Goal: Information Seeking & Learning: Learn about a topic

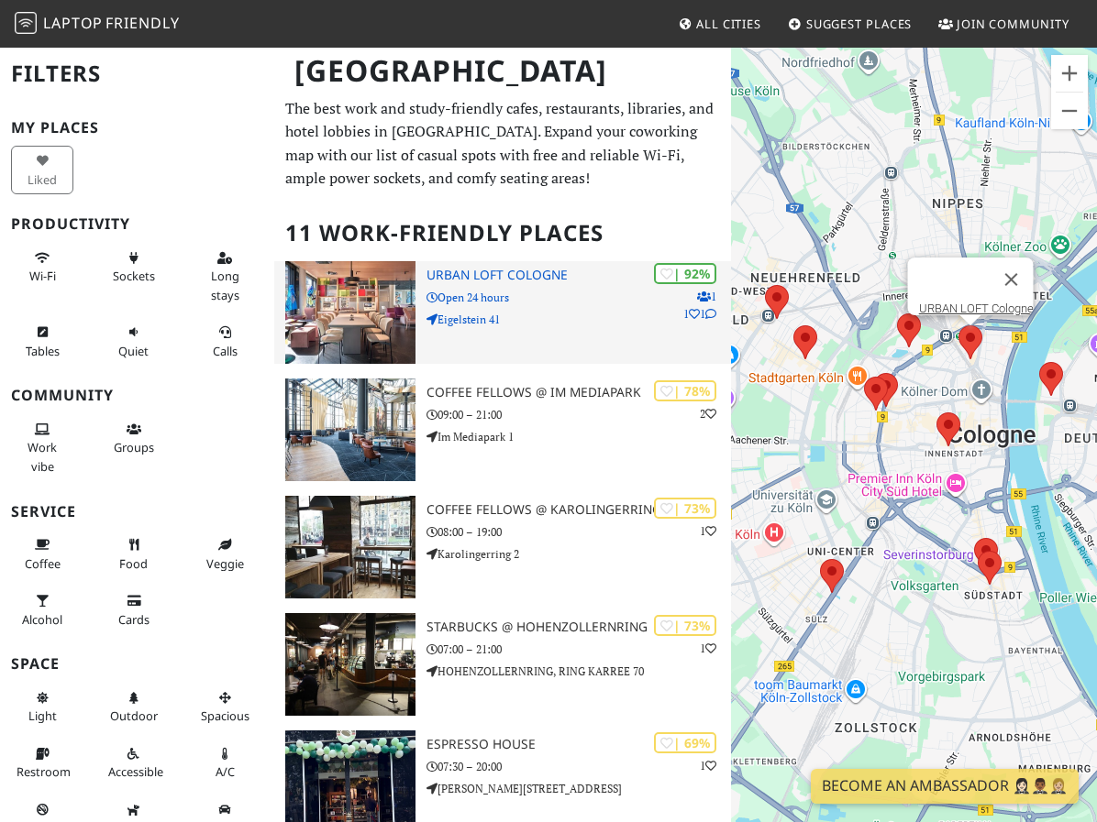
click at [488, 270] on h3 "URBAN LOFT Cologne" at bounding box center [578, 276] width 304 height 16
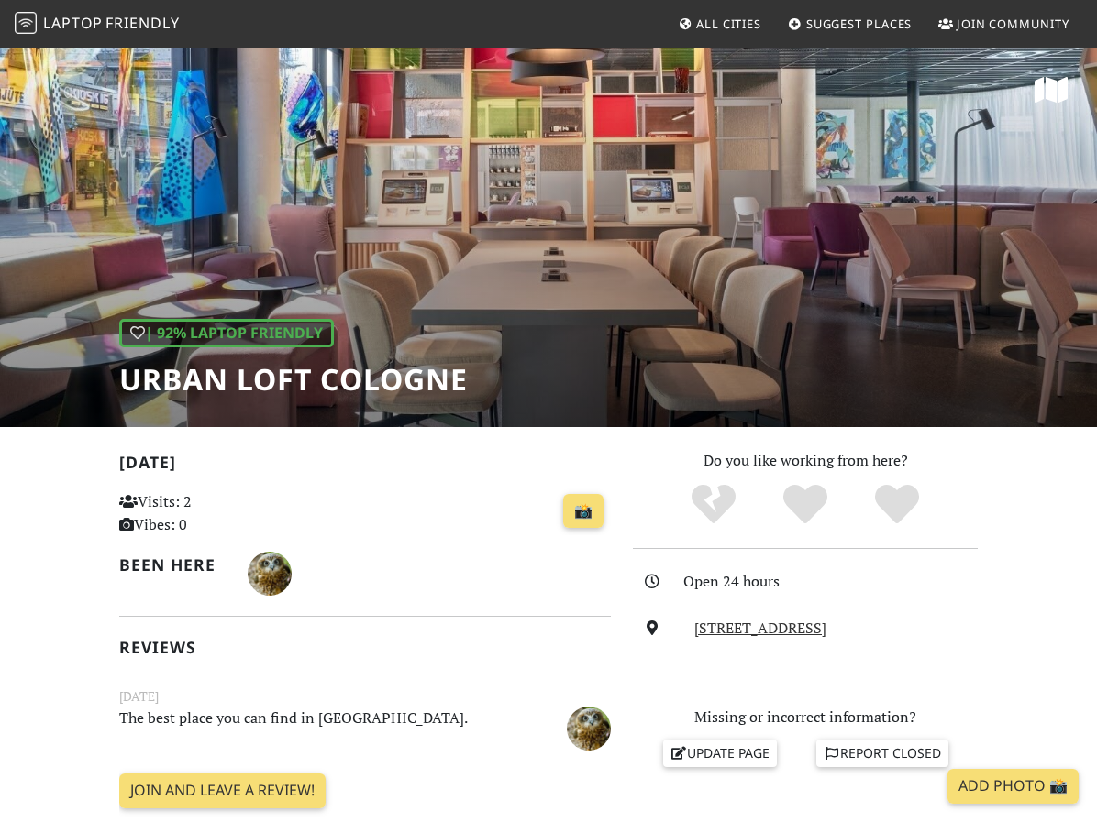
click at [541, 233] on div "| 92% Laptop Friendly URBAN LOFT Cologne" at bounding box center [548, 236] width 1097 height 381
click at [317, 353] on div "| 92% Laptop Friendly URBAN LOFT Cologne" at bounding box center [293, 358] width 348 height 79
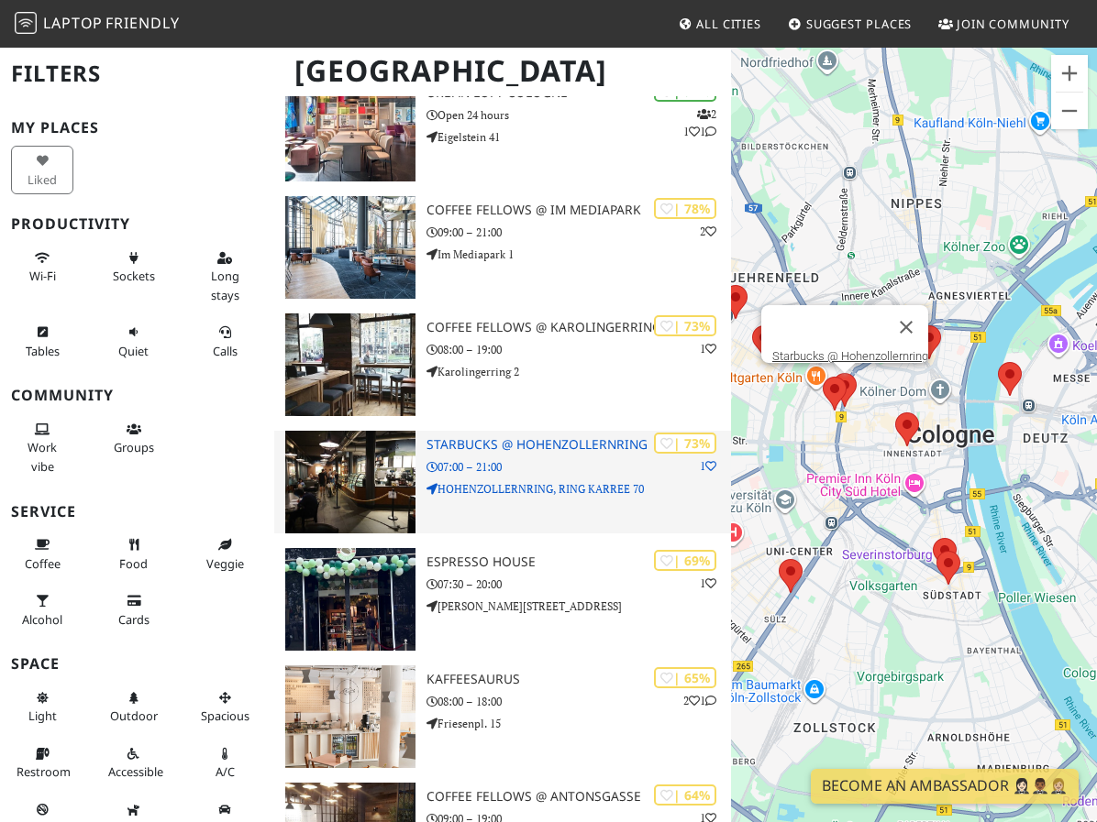
scroll to position [183, 0]
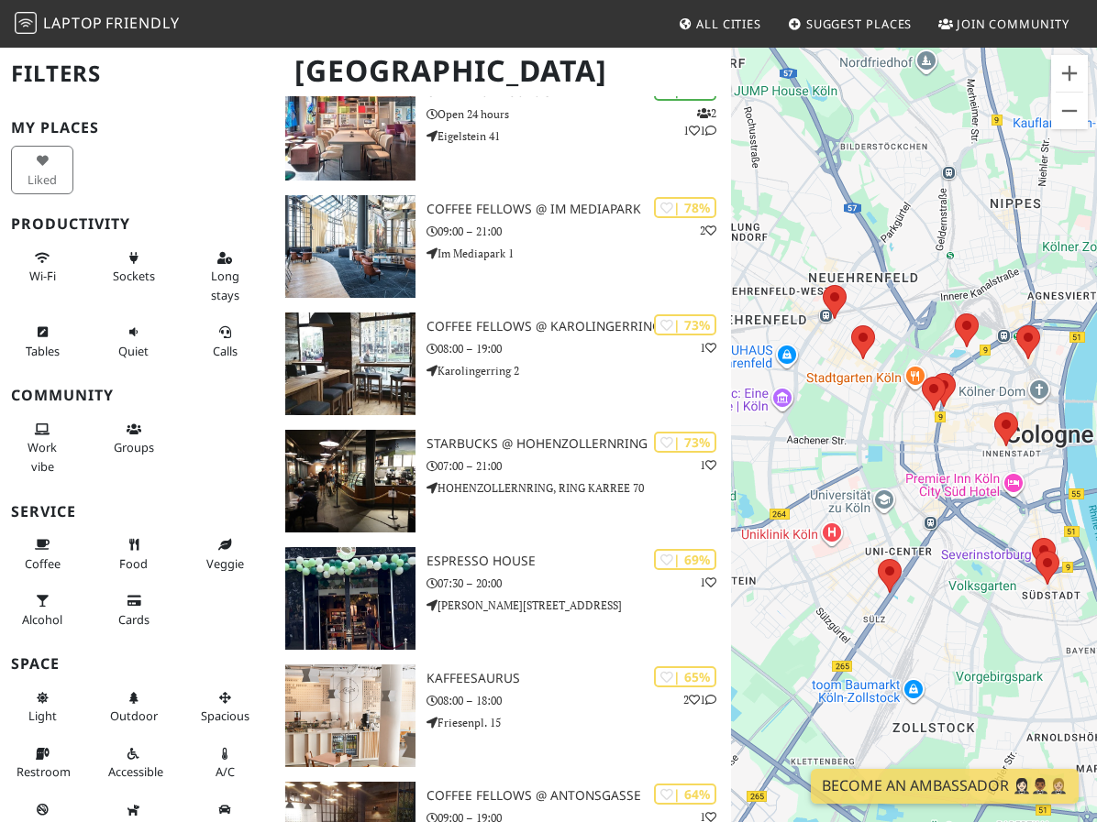
click at [740, 293] on div "To navigate, press the arrow keys." at bounding box center [914, 457] width 366 height 822
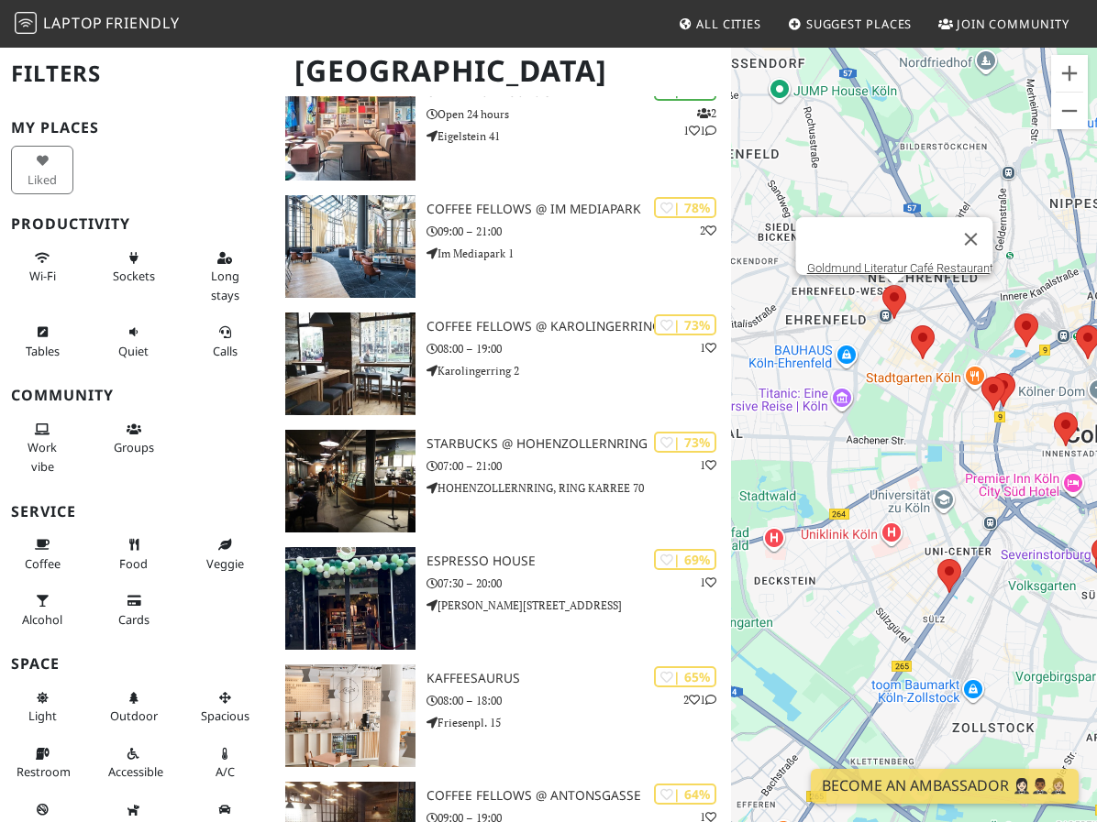
click at [882, 285] on area at bounding box center [882, 285] width 0 height 0
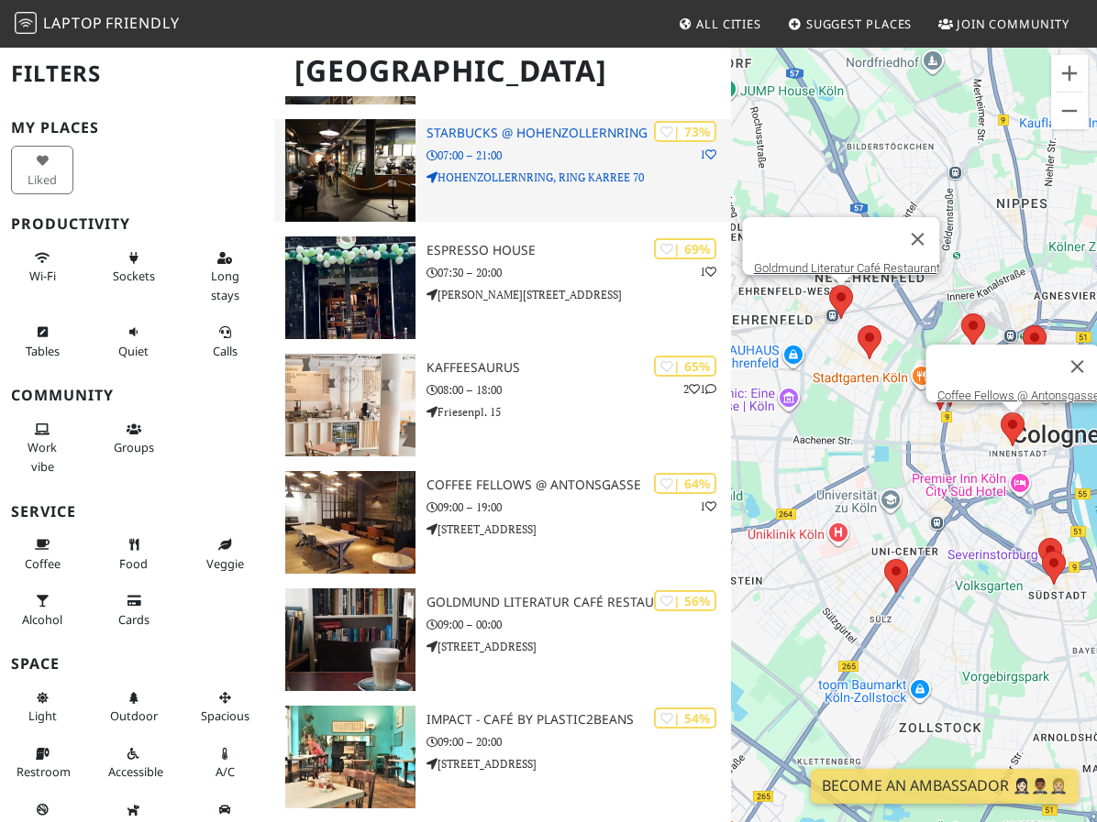
scroll to position [550, 0]
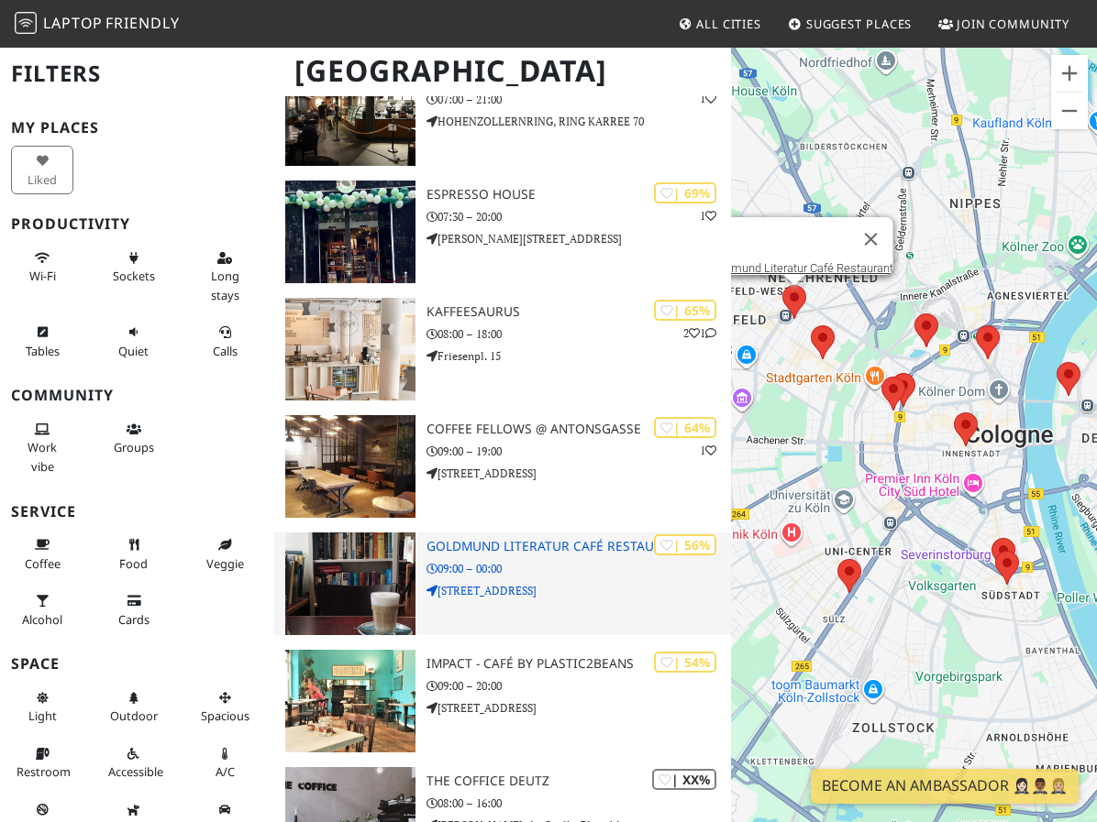
click at [567, 551] on h3 "Goldmund Literatur Café Restaurant" at bounding box center [578, 547] width 304 height 16
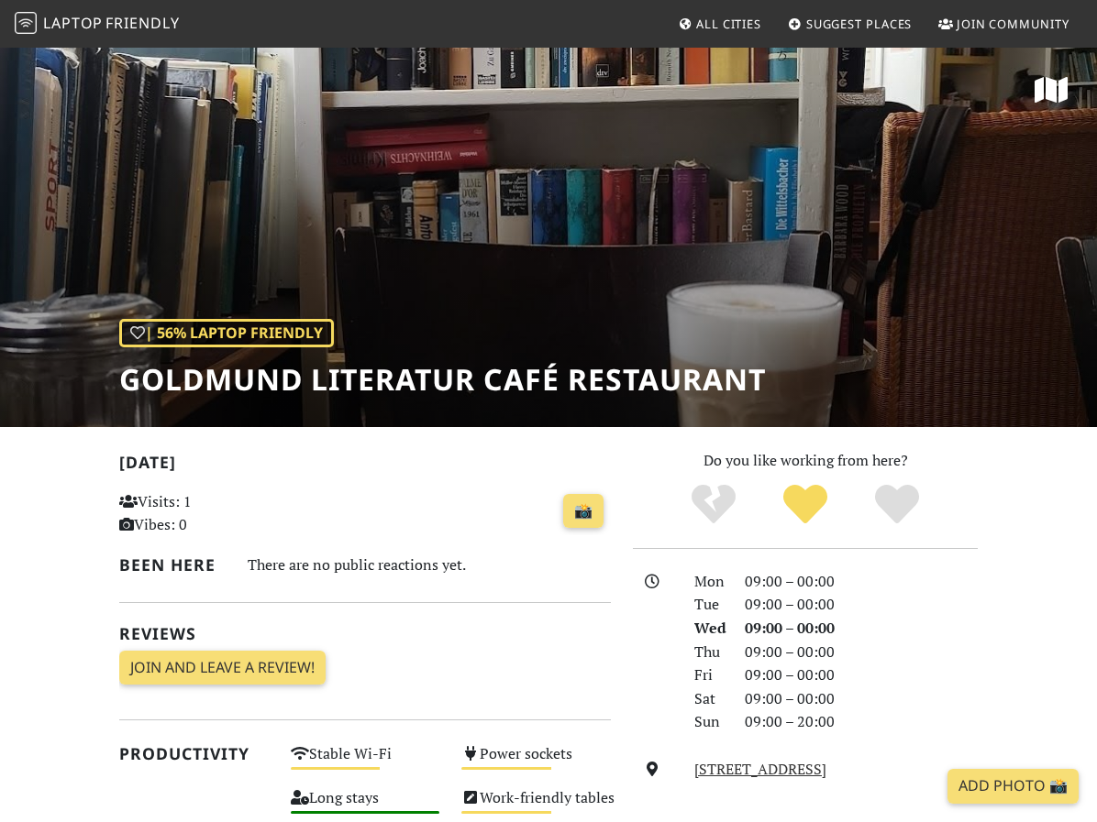
click at [468, 283] on div "| 56% Laptop Friendly Goldmund Literatur Café Restaurant" at bounding box center [548, 236] width 1097 height 381
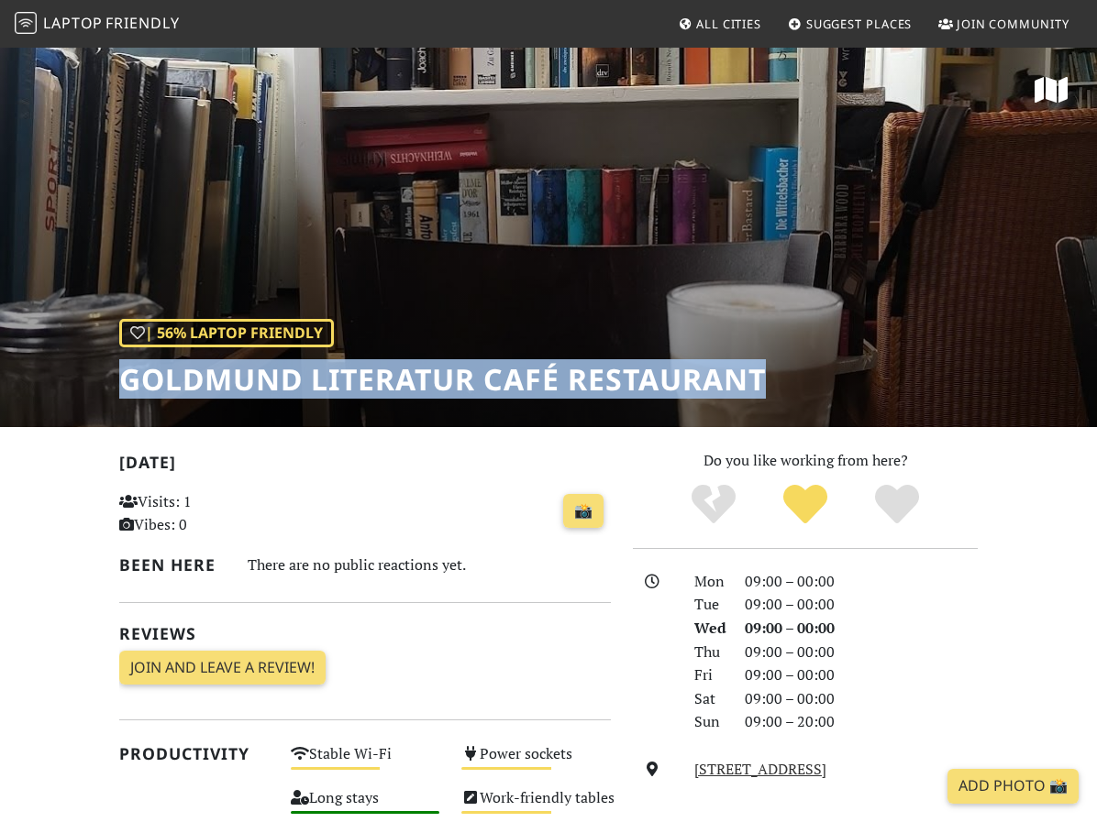
drag, startPoint x: 414, startPoint y: 384, endPoint x: 46, endPoint y: 389, distance: 368.6
click at [46, 389] on div "| 56% Laptop Friendly Goldmund Literatur Café Restaurant" at bounding box center [548, 236] width 1097 height 381
